Goal: Information Seeking & Learning: Learn about a topic

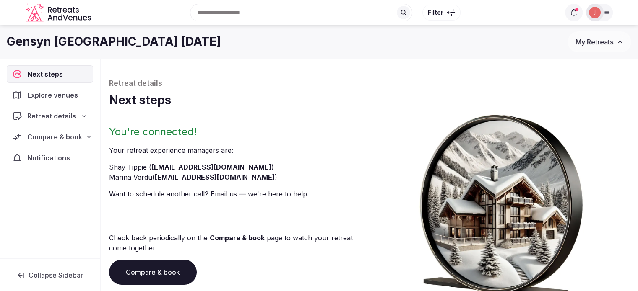
click at [80, 109] on div "Retreat details" at bounding box center [50, 116] width 86 height 18
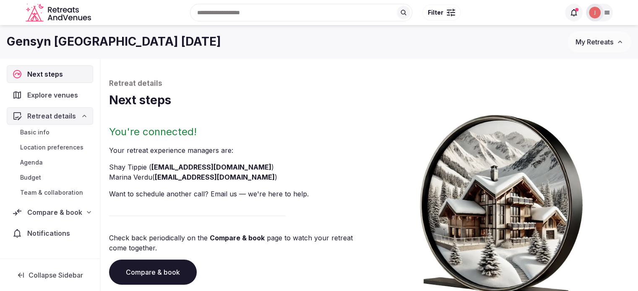
click at [45, 129] on span "Basic info" at bounding box center [34, 132] width 29 height 8
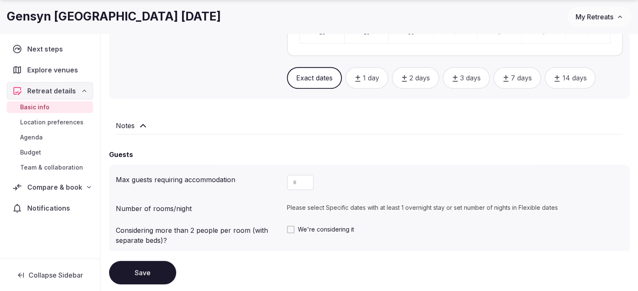
scroll to position [545, 0]
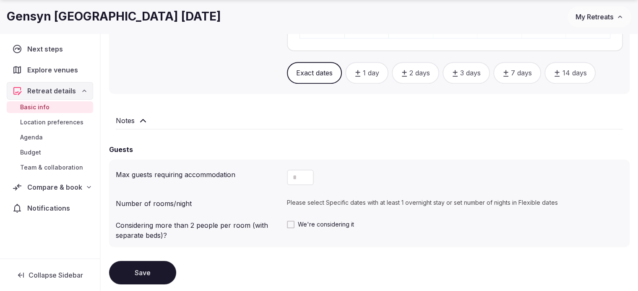
click at [137, 123] on div "Notes" at bounding box center [369, 121] width 507 height 10
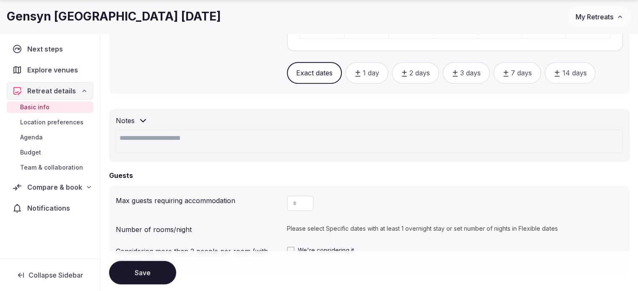
click at [53, 190] on span "Compare & book" at bounding box center [54, 187] width 55 height 10
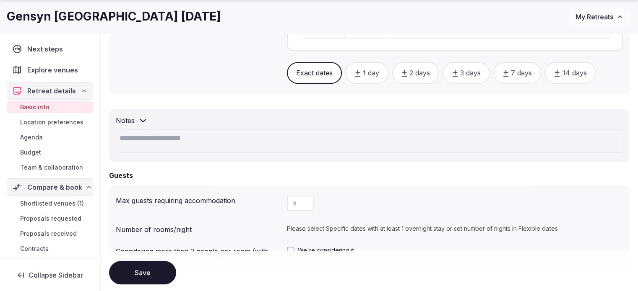
click at [54, 204] on span "Shortlisted venues (1)" at bounding box center [52, 204] width 64 height 8
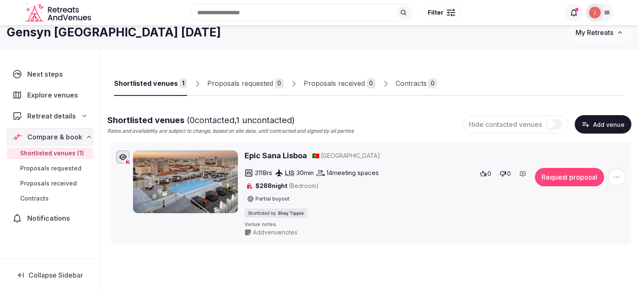
scroll to position [8, 0]
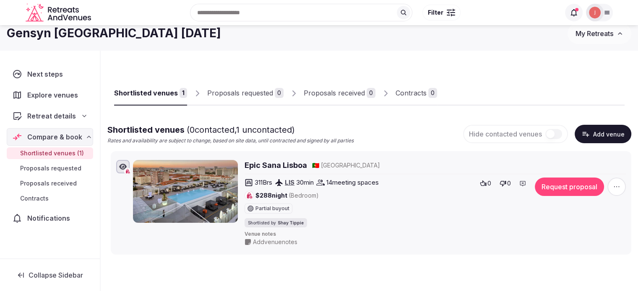
click at [51, 112] on span "Retreat details" at bounding box center [51, 116] width 49 height 10
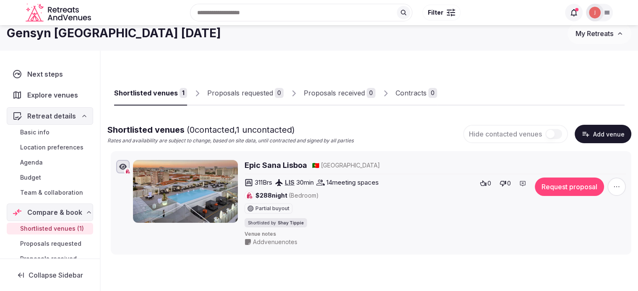
click at [39, 148] on span "Location preferences" at bounding box center [51, 147] width 63 height 8
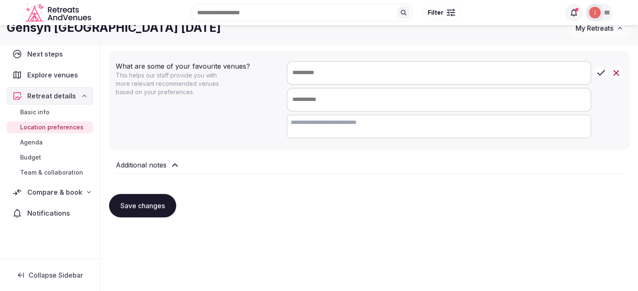
scroll to position [203, 0]
